Goal: Transaction & Acquisition: Purchase product/service

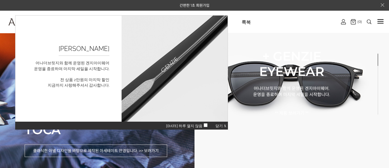
click at [222, 125] on span "닫기 X" at bounding box center [221, 126] width 11 height 4
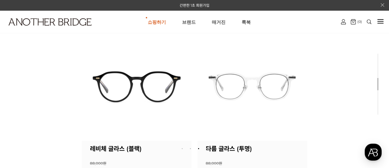
click at [379, 22] on div at bounding box center [381, 21] width 6 height 7
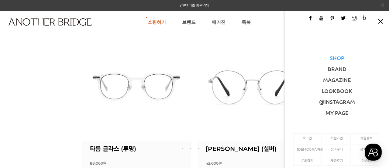
click at [339, 56] on link "SHOP" at bounding box center [337, 57] width 15 height 7
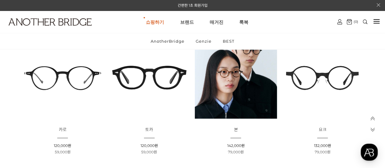
scroll to position [91, 0]
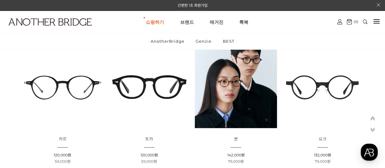
click at [149, 78] on img at bounding box center [149, 86] width 82 height 82
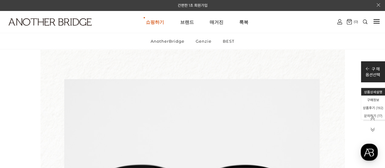
scroll to position [8579, 0]
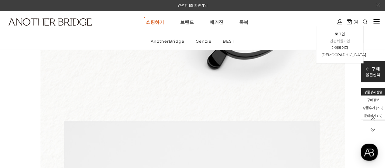
click at [341, 39] on link "간편회원가입" at bounding box center [339, 41] width 37 height 7
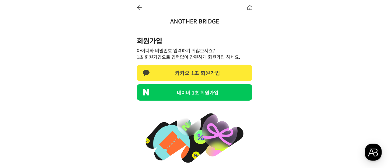
click at [209, 75] on link "카카오 1초 회원가입" at bounding box center [195, 72] width 116 height 16
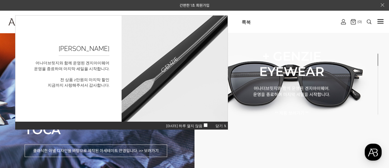
click at [226, 125] on span "닫기 X" at bounding box center [221, 126] width 11 height 4
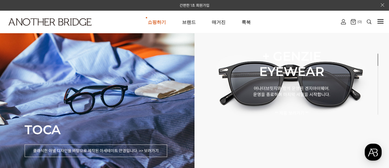
click at [380, 22] on div at bounding box center [381, 21] width 6 height 7
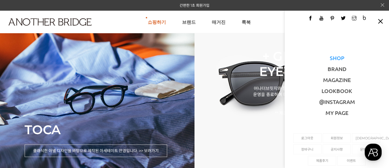
click at [339, 58] on link "SHOP" at bounding box center [337, 57] width 15 height 7
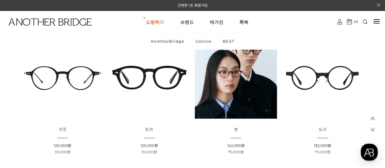
scroll to position [91, 0]
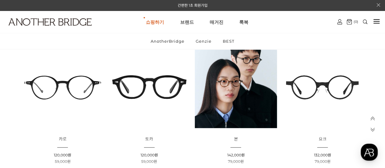
click at [155, 84] on img at bounding box center [149, 86] width 82 height 82
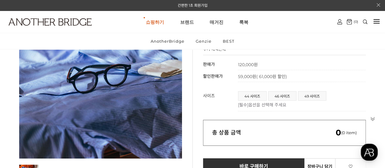
scroll to position [91, 0]
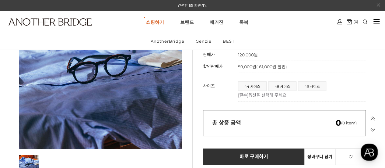
click at [314, 84] on span "49 사이즈" at bounding box center [312, 86] width 28 height 9
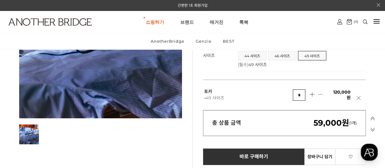
scroll to position [183, 0]
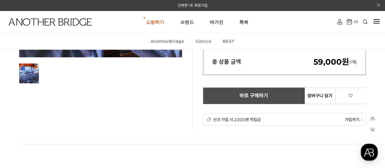
click at [262, 97] on span "바로 구매하기" at bounding box center [253, 95] width 29 height 5
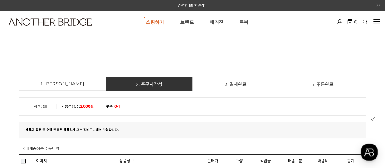
click at [378, 20] on div at bounding box center [376, 21] width 6 height 7
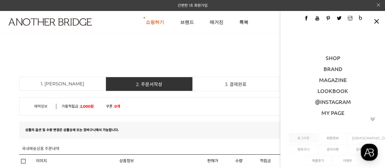
click at [301, 138] on link "로그아웃" at bounding box center [303, 137] width 21 height 9
